Goal: Transaction & Acquisition: Purchase product/service

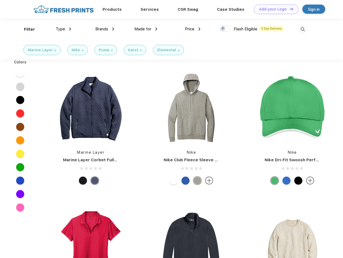
click at [274, 9] on link "Add your Logo Design Tool" at bounding box center [276, 9] width 44 height 9
click at [0, 0] on div "Design Tool" at bounding box center [0, 0] width 0 height 0
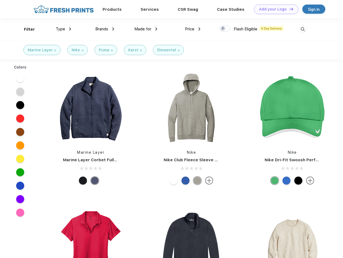
click at [289, 9] on link "Add your Logo Design Tool" at bounding box center [276, 9] width 44 height 9
click at [26, 29] on div "Filter" at bounding box center [29, 29] width 11 height 6
click at [63, 29] on span "Type" at bounding box center [60, 29] width 9 height 5
click at [105, 29] on span "Brands" at bounding box center [101, 29] width 13 height 5
click at [146, 29] on span "Made for" at bounding box center [142, 29] width 17 height 5
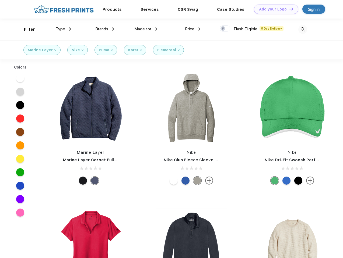
click at [193, 29] on span "Price" at bounding box center [189, 29] width 9 height 5
click at [225, 29] on div at bounding box center [224, 29] width 10 height 6
click at [223, 29] on input "checkbox" at bounding box center [220, 26] width 3 height 3
click at [302, 29] on img at bounding box center [302, 29] width 9 height 9
